Goal: Entertainment & Leisure: Consume media (video, audio)

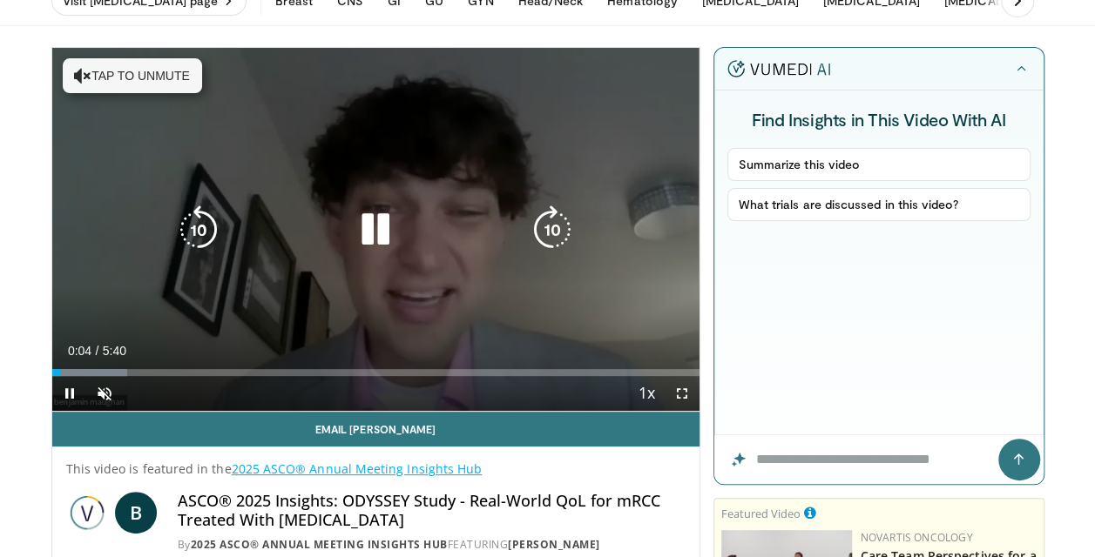
scroll to position [174, 0]
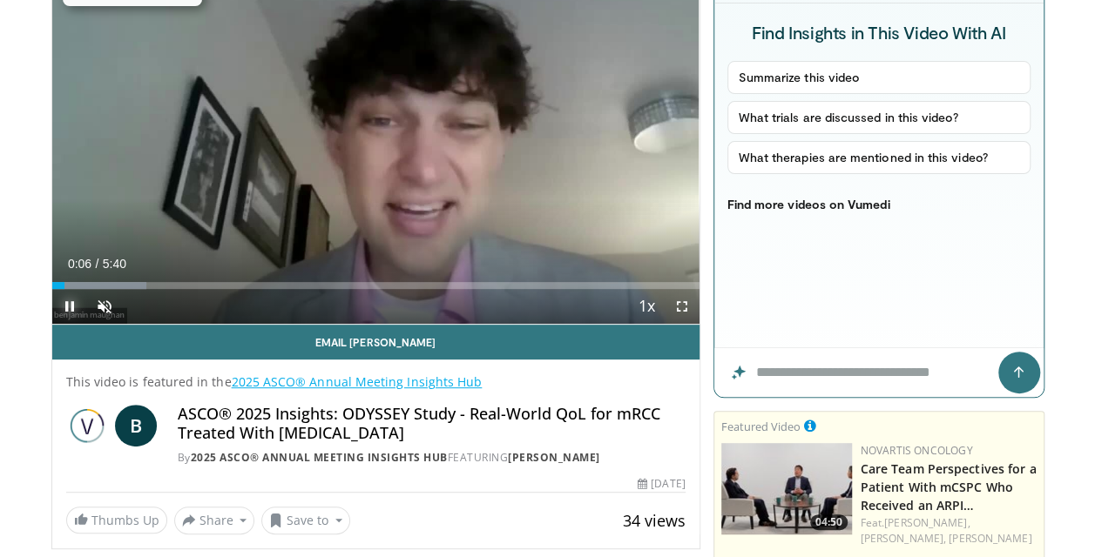
click at [73, 305] on span "Video Player" at bounding box center [69, 306] width 35 height 35
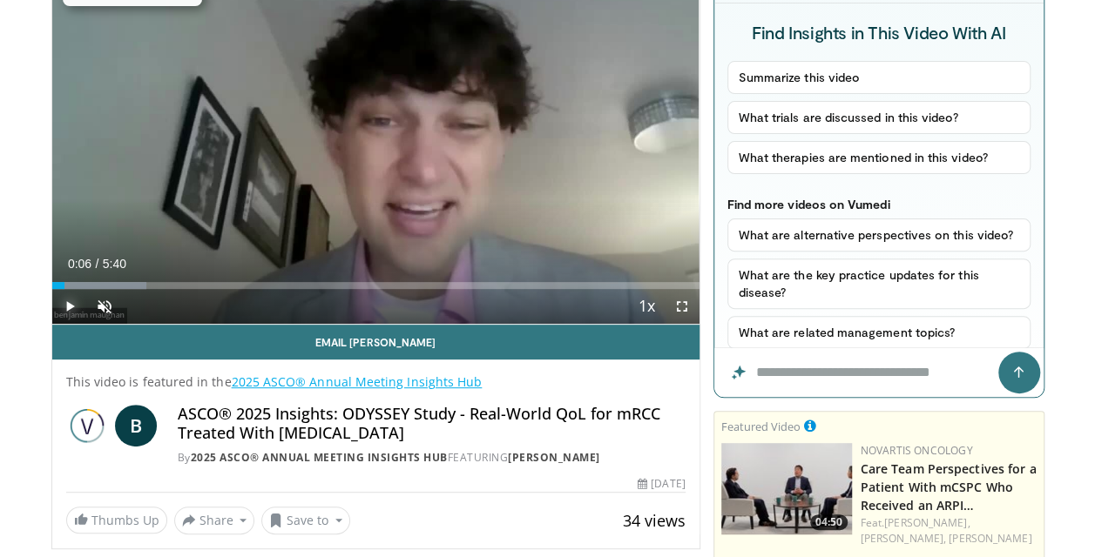
click at [67, 306] on span "Video Player" at bounding box center [69, 306] width 35 height 35
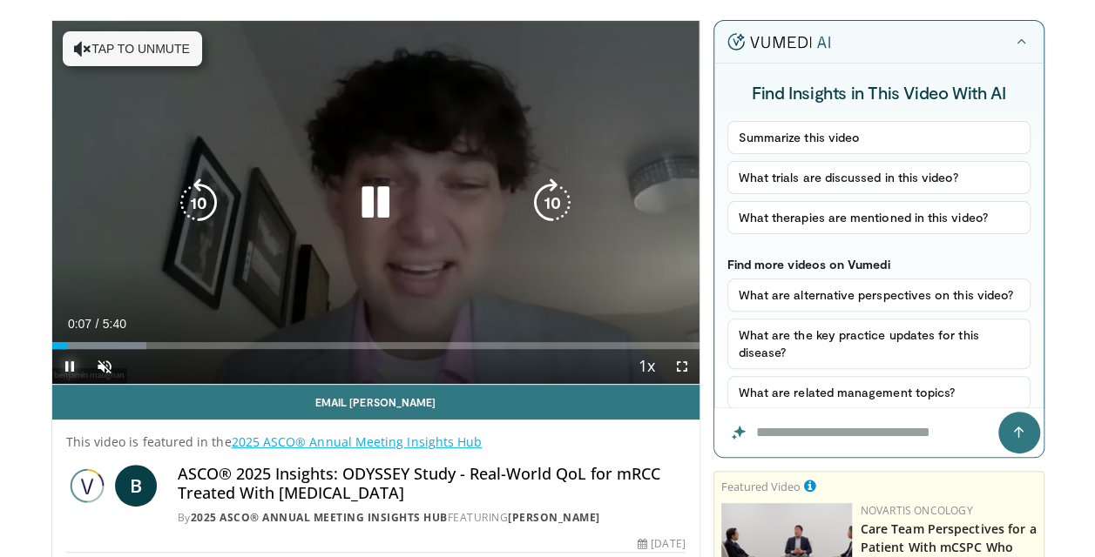
scroll to position [87, 0]
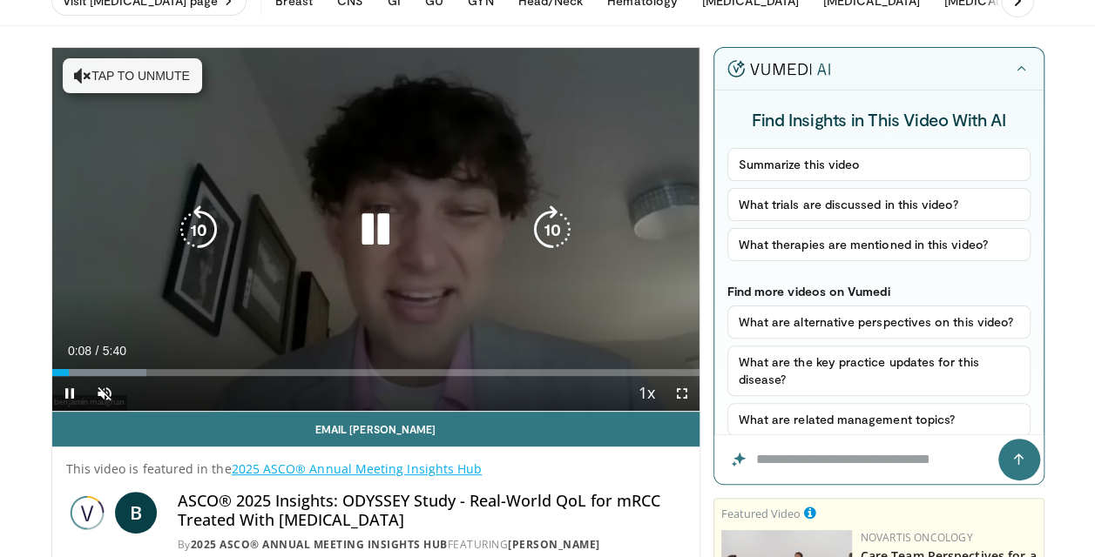
click at [140, 77] on button "Tap to unmute" at bounding box center [132, 75] width 139 height 35
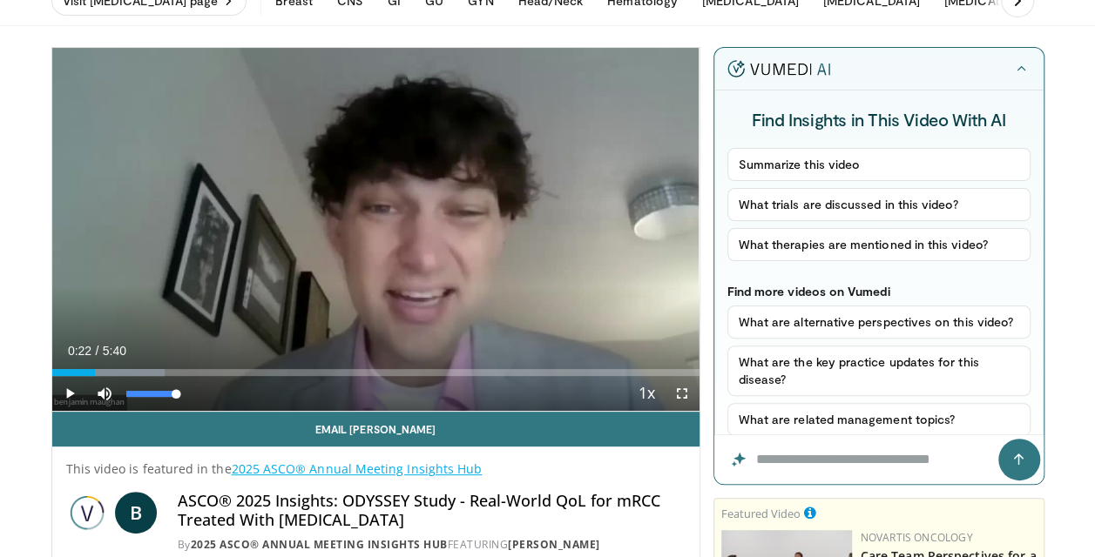
drag, startPoint x: 64, startPoint y: 373, endPoint x: 94, endPoint y: 376, distance: 29.8
click at [94, 376] on div "Current Time 0:22 / Duration 5:40 Play Skip Backward Skip Forward Mute 0% Loade…" at bounding box center [375, 393] width 647 height 35
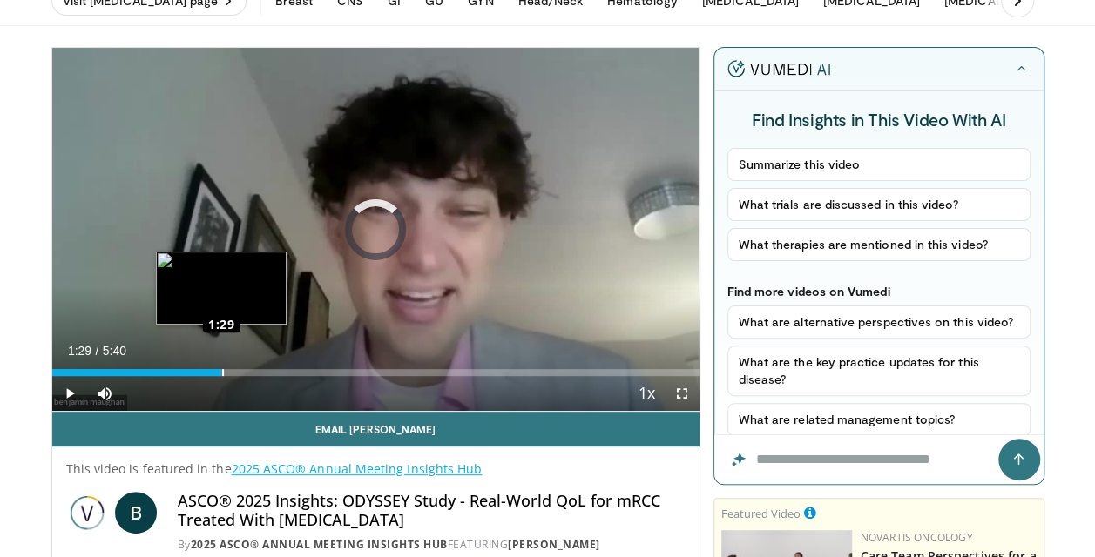
click at [221, 371] on div "Loaded : 0.00% 1:29 1:29" at bounding box center [375, 372] width 647 height 7
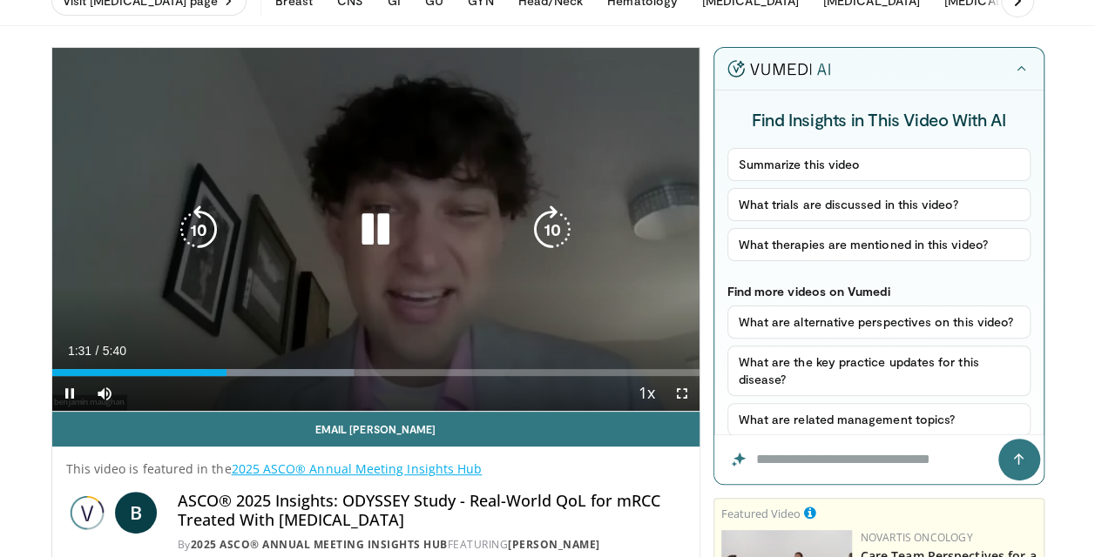
scroll to position [261, 0]
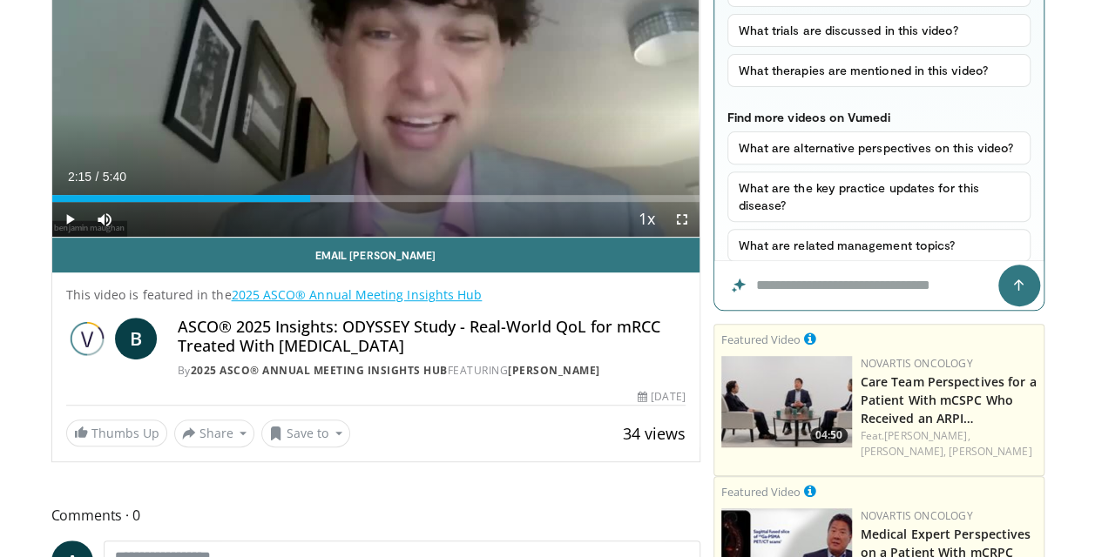
click at [310, 195] on div "Progress Bar" at bounding box center [279, 198] width 150 height 7
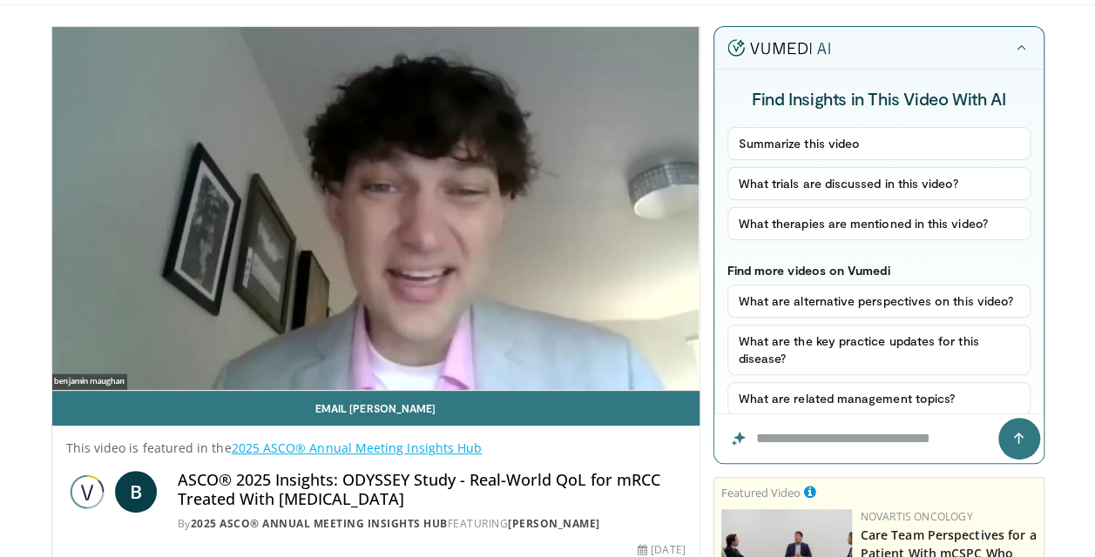
scroll to position [0, 0]
